Goal: Transaction & Acquisition: Purchase product/service

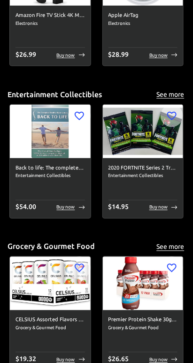
scroll to position [1851, 0]
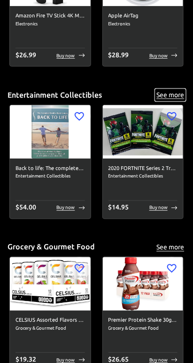
click at [172, 94] on button "See more" at bounding box center [171, 95] width 30 height 12
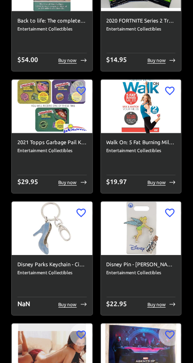
scroll to position [169, 0]
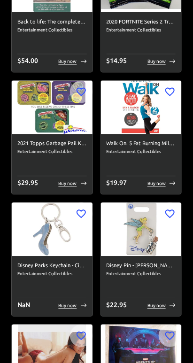
click at [66, 119] on img at bounding box center [52, 108] width 81 height 54
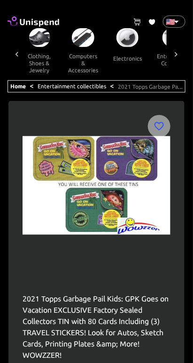
scroll to position [0, 447]
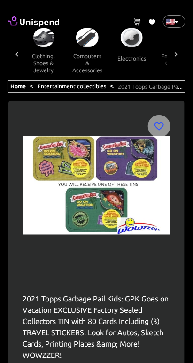
click at [85, 47] on button "computers & accessories" at bounding box center [87, 63] width 45 height 32
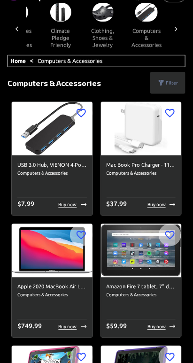
scroll to position [25, 0]
click at [31, 288] on h6 "Apple 2020 MacBook Air Laptop M1 Chip, 13" Retina Display, 8GB RAM, 256GB SSD S…" at bounding box center [52, 287] width 70 height 8
